Goal: Find specific page/section: Find specific page/section

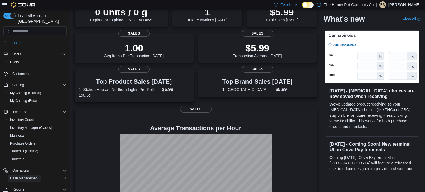
click at [29, 176] on span "Cash Management" at bounding box center [24, 178] width 28 height 4
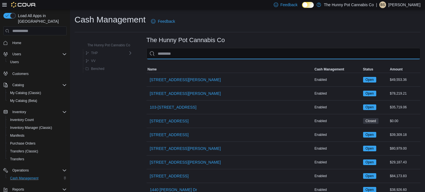
click at [222, 55] on input "This is a search bar. As you type, the results lower in the page will automatic…" at bounding box center [284, 53] width 274 height 11
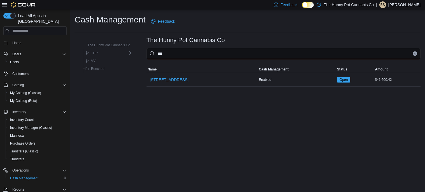
type input "****"
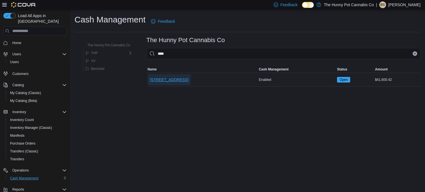
click at [171, 81] on span "[STREET_ADDRESS]" at bounding box center [169, 80] width 39 height 6
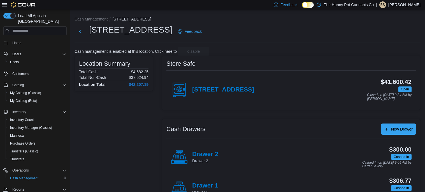
click at [396, 4] on p "[PERSON_NAME]" at bounding box center [404, 4] width 32 height 7
click at [383, 53] on span "Sign Out" at bounding box center [384, 53] width 15 height 6
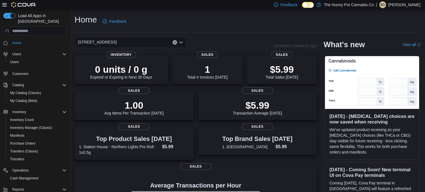
click at [401, 6] on p "[PERSON_NAME]" at bounding box center [404, 4] width 32 height 7
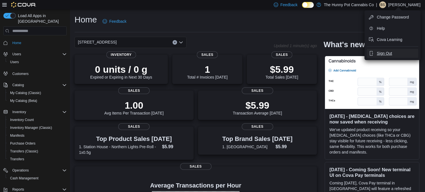
click at [380, 53] on span "Sign Out" at bounding box center [384, 53] width 15 height 6
